Goal: Transaction & Acquisition: Purchase product/service

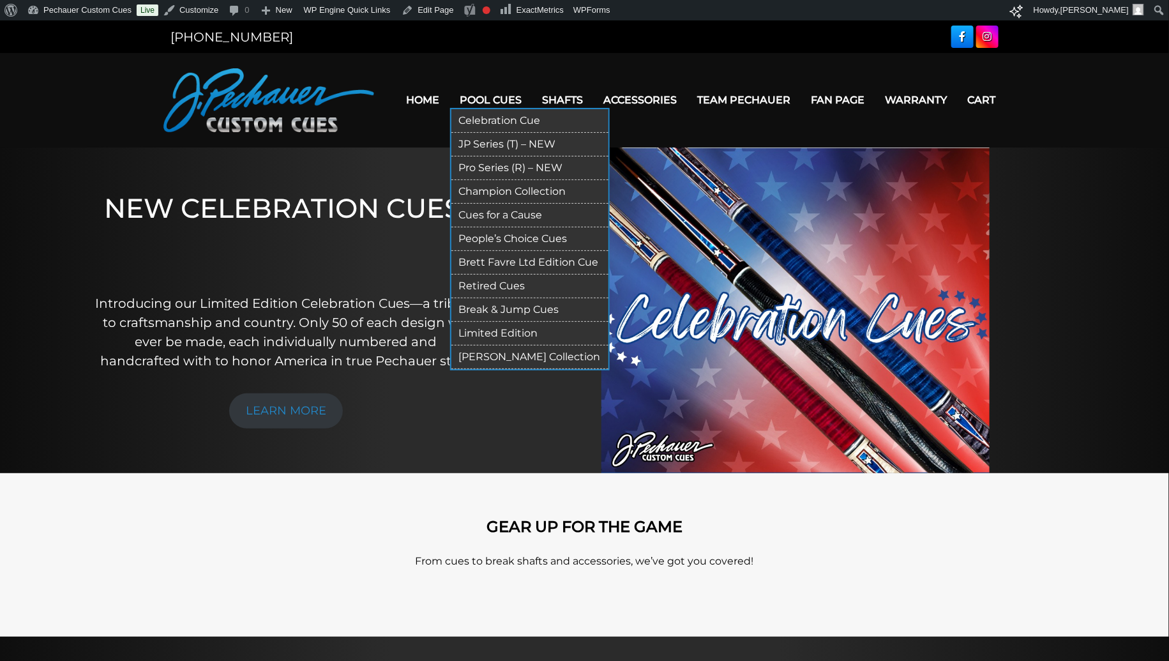
click at [506, 180] on link "Champion Collection" at bounding box center [529, 192] width 157 height 24
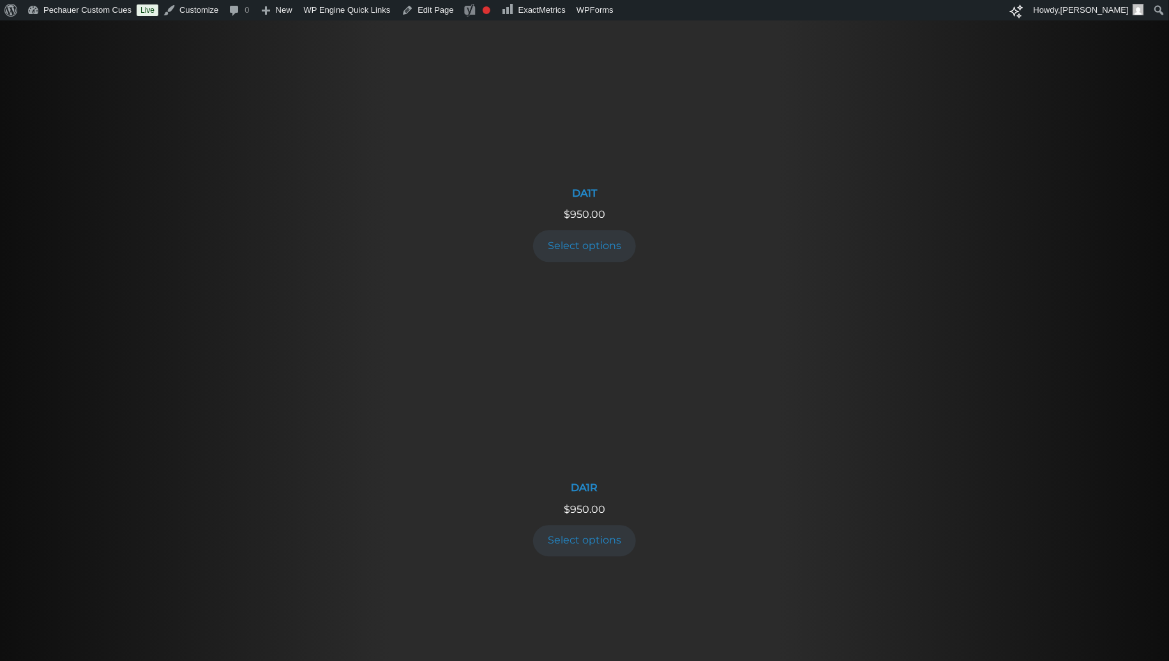
scroll to position [1347, 0]
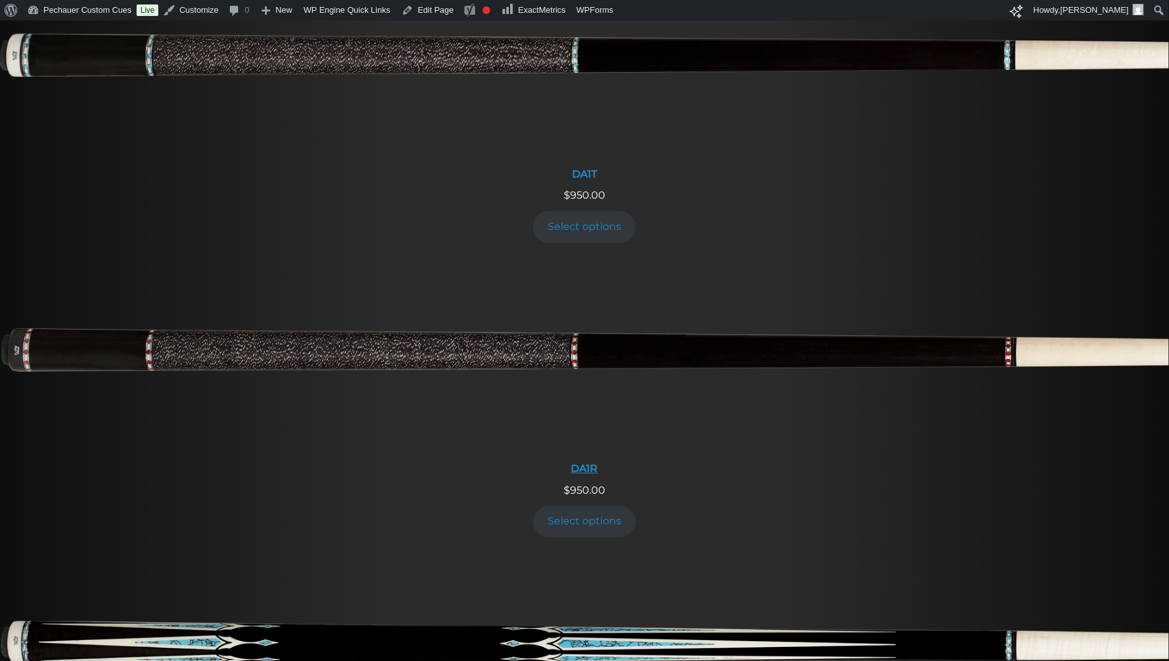
click at [474, 356] on img at bounding box center [584, 358] width 1169 height 195
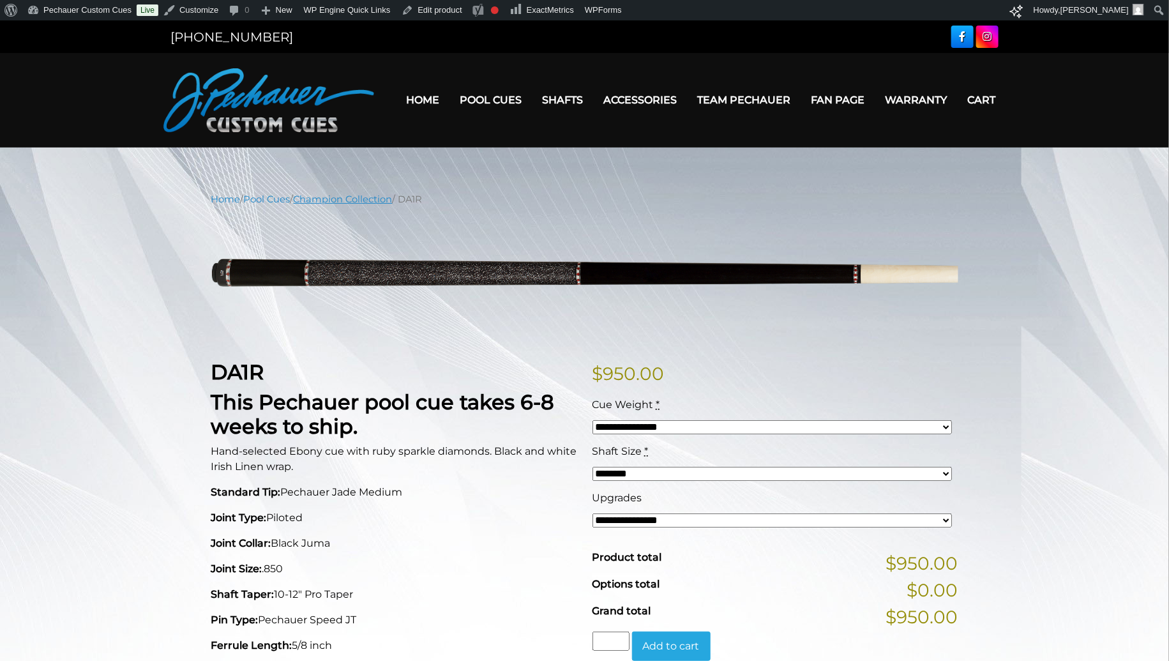
click at [344, 195] on link "Champion Collection" at bounding box center [343, 198] width 99 height 11
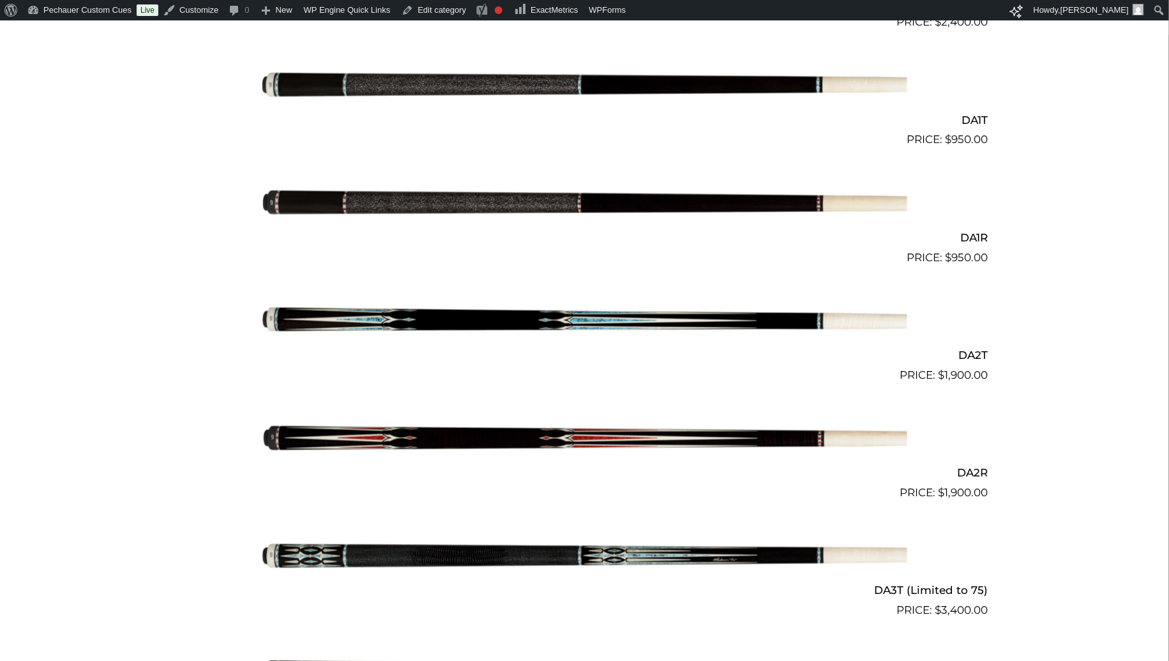
scroll to position [744, 0]
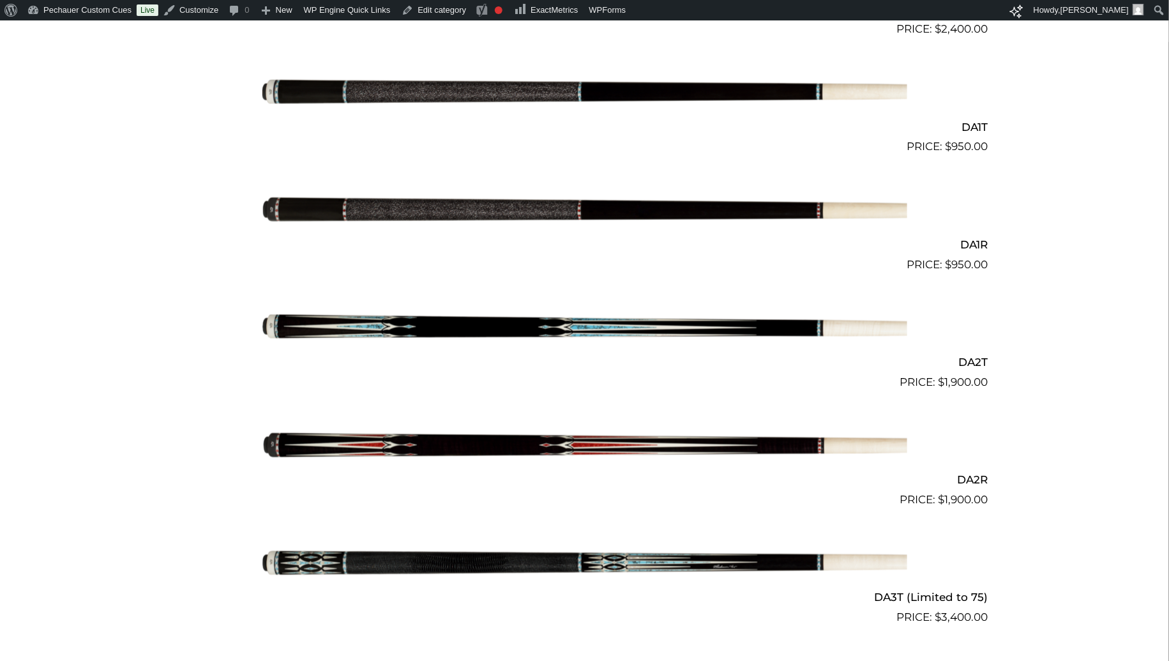
click at [432, 200] on img at bounding box center [584, 213] width 645 height 107
